Goal: Task Accomplishment & Management: Use online tool/utility

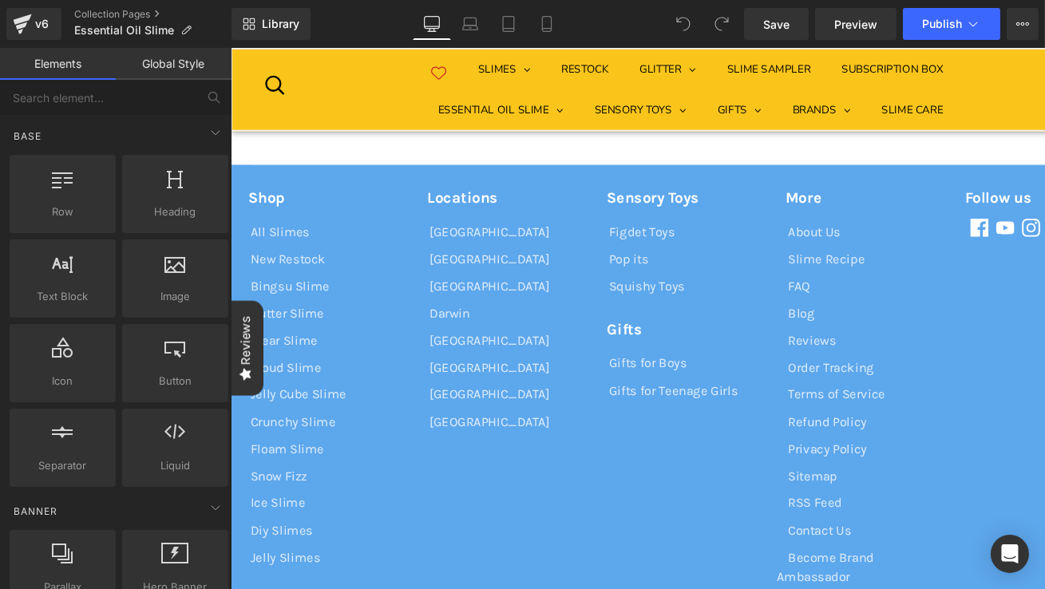
scroll to position [4728, 0]
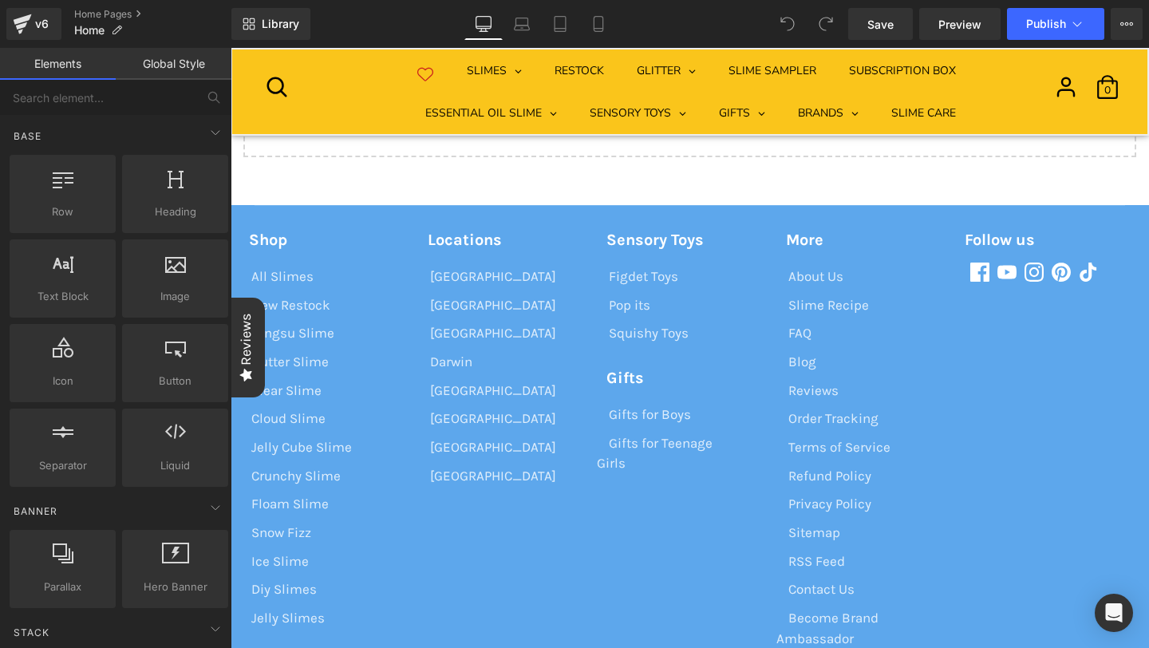
scroll to position [6568, 0]
